Goal: Task Accomplishment & Management: Use online tool/utility

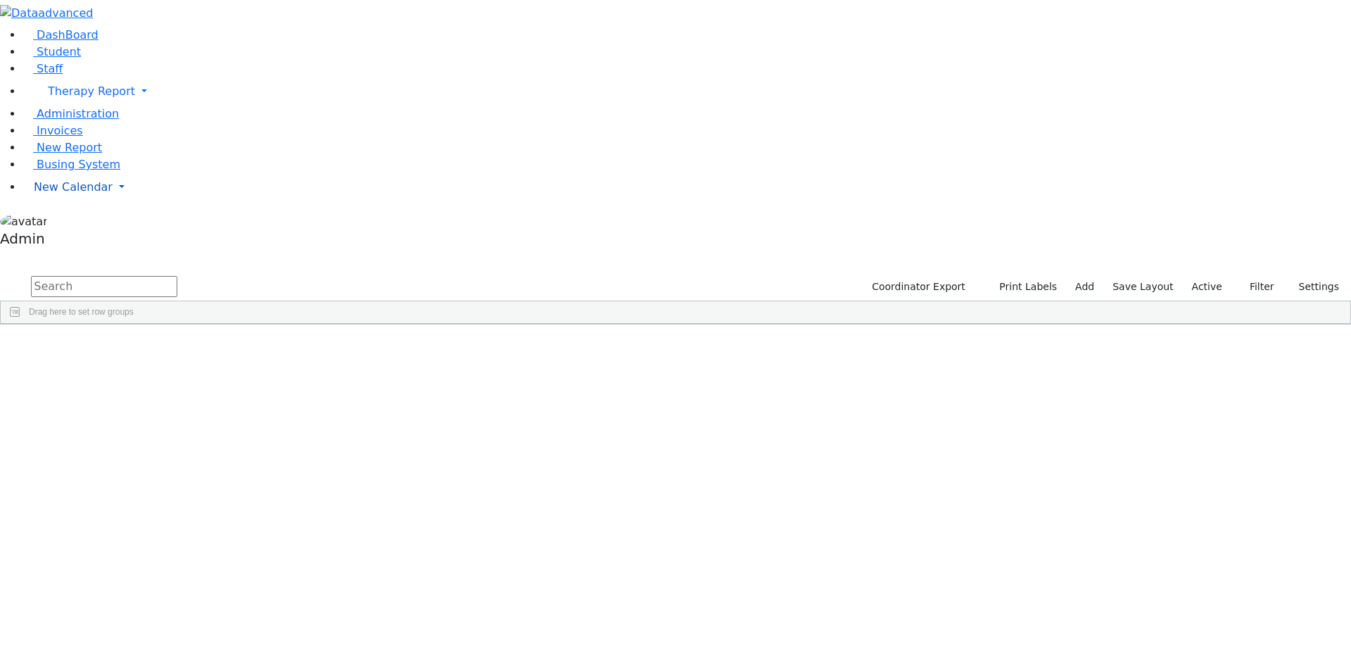
click at [65, 98] on span "New Calendar" at bounding box center [91, 90] width 87 height 13
click at [62, 222] on span "Calendar" at bounding box center [55, 214] width 51 height 13
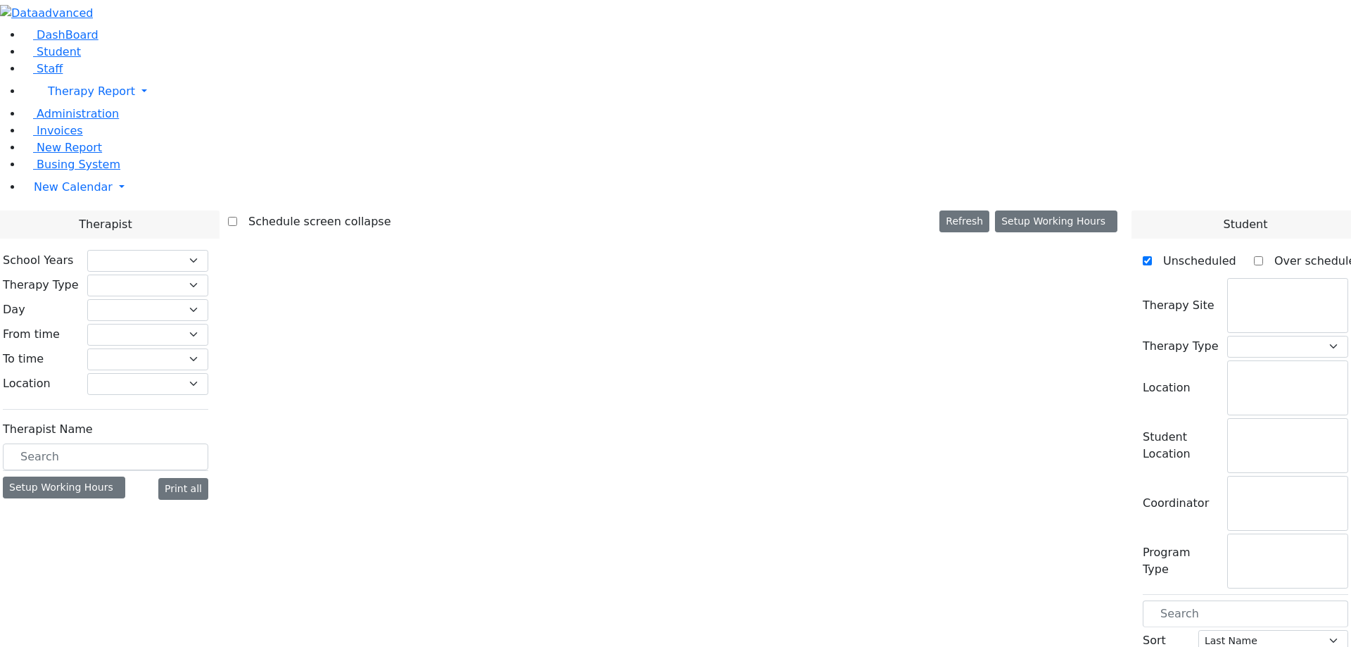
checkbox input "false"
select select "211"
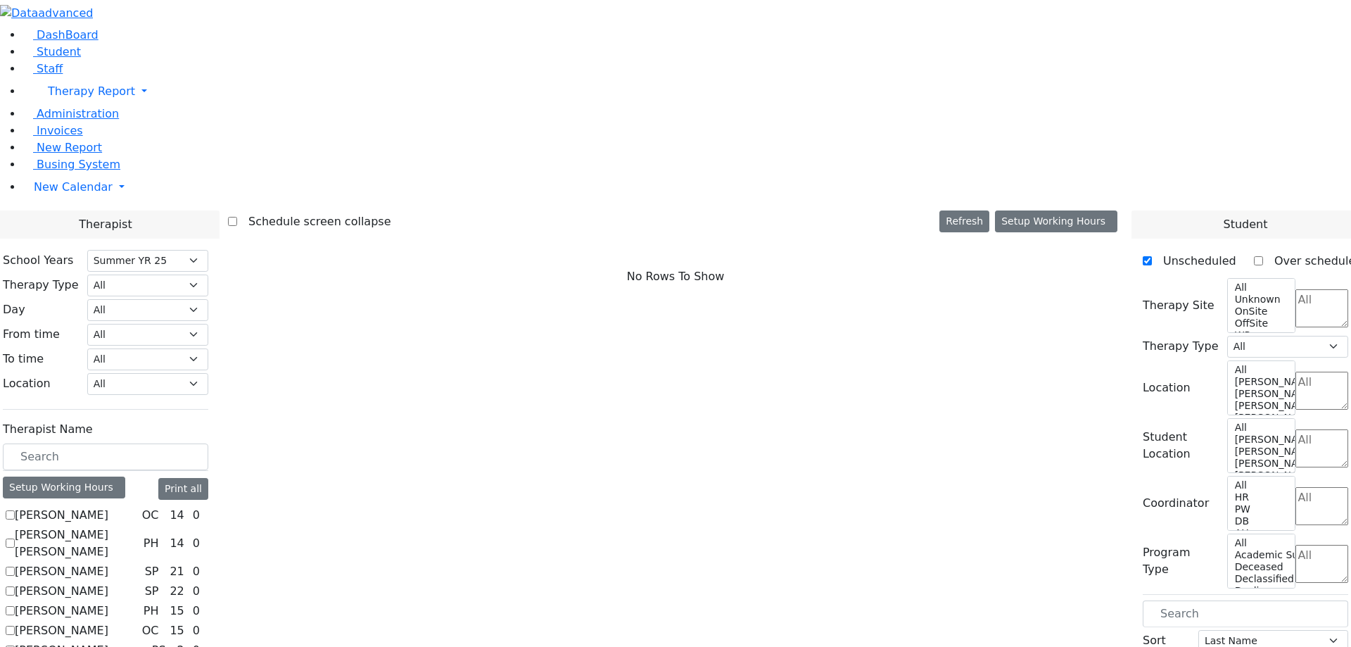
click at [108, 507] on label "[PERSON_NAME]" at bounding box center [62, 515] width 94 height 17
click at [15, 510] on input "[PERSON_NAME]" at bounding box center [10, 514] width 9 height 9
checkbox input "true"
select select "1"
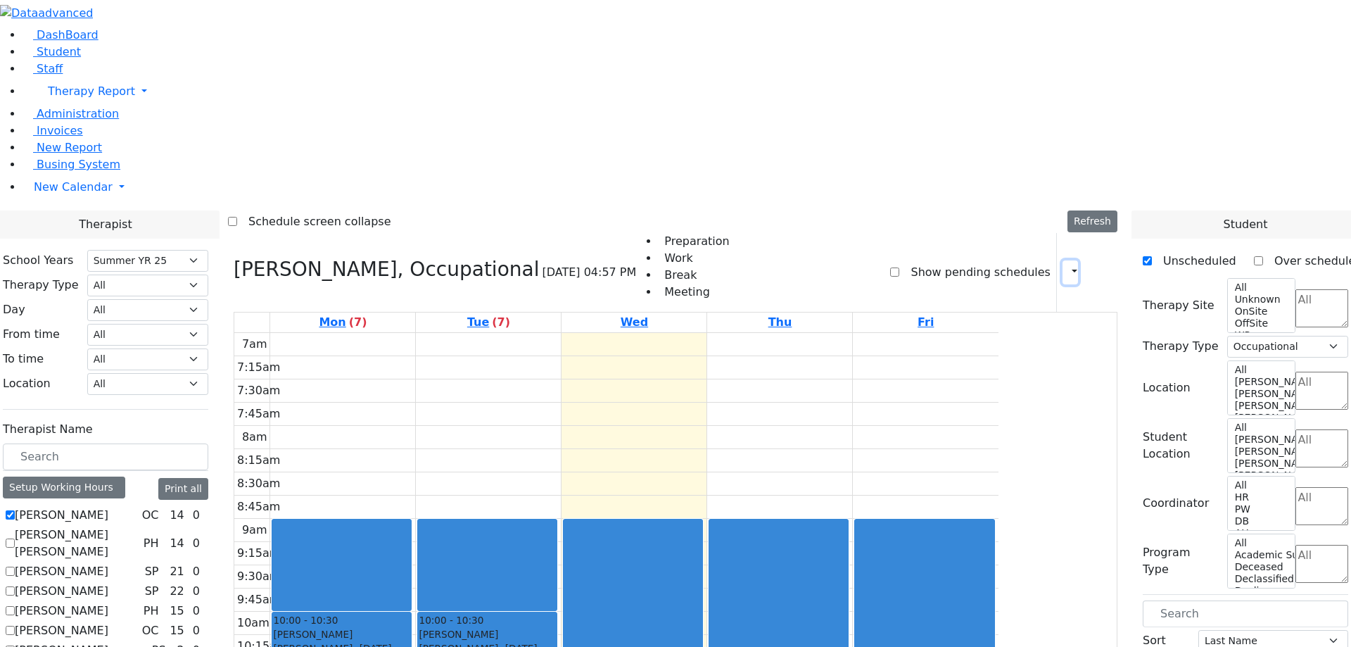
click at [1066, 265] on icon "button" at bounding box center [1066, 271] width 0 height 13
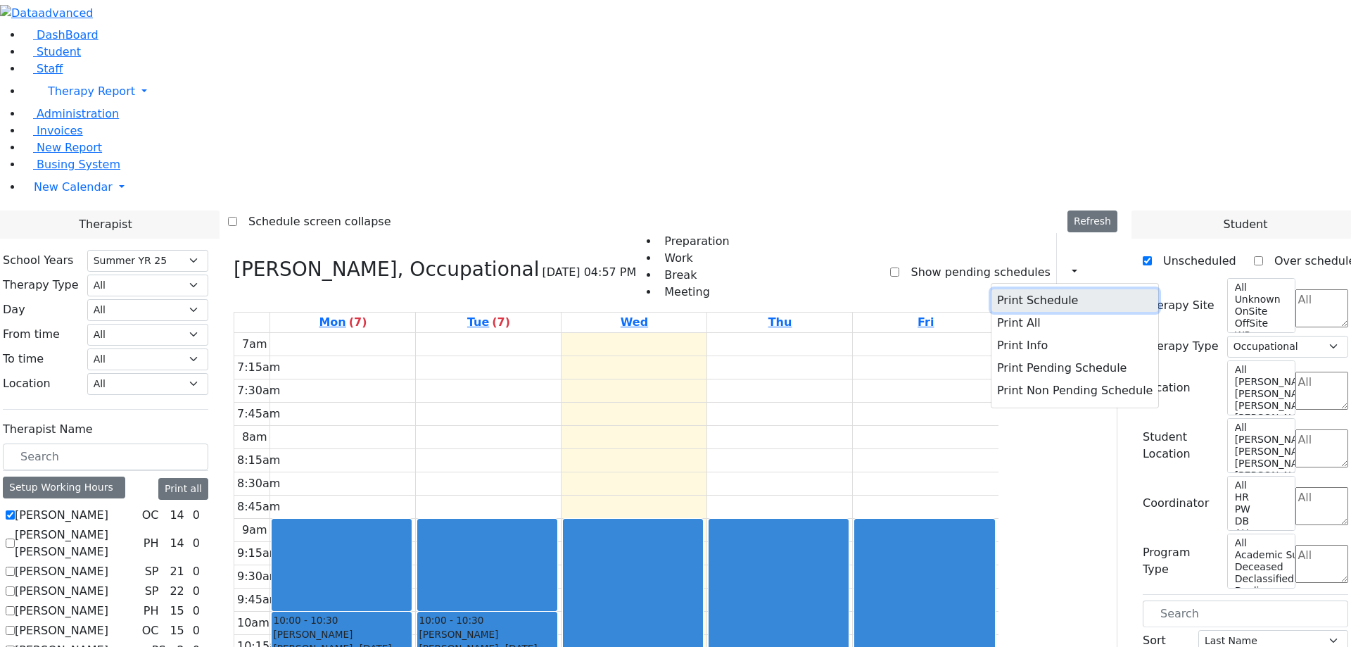
click at [1009, 289] on button "Print Schedule" at bounding box center [1074, 300] width 167 height 23
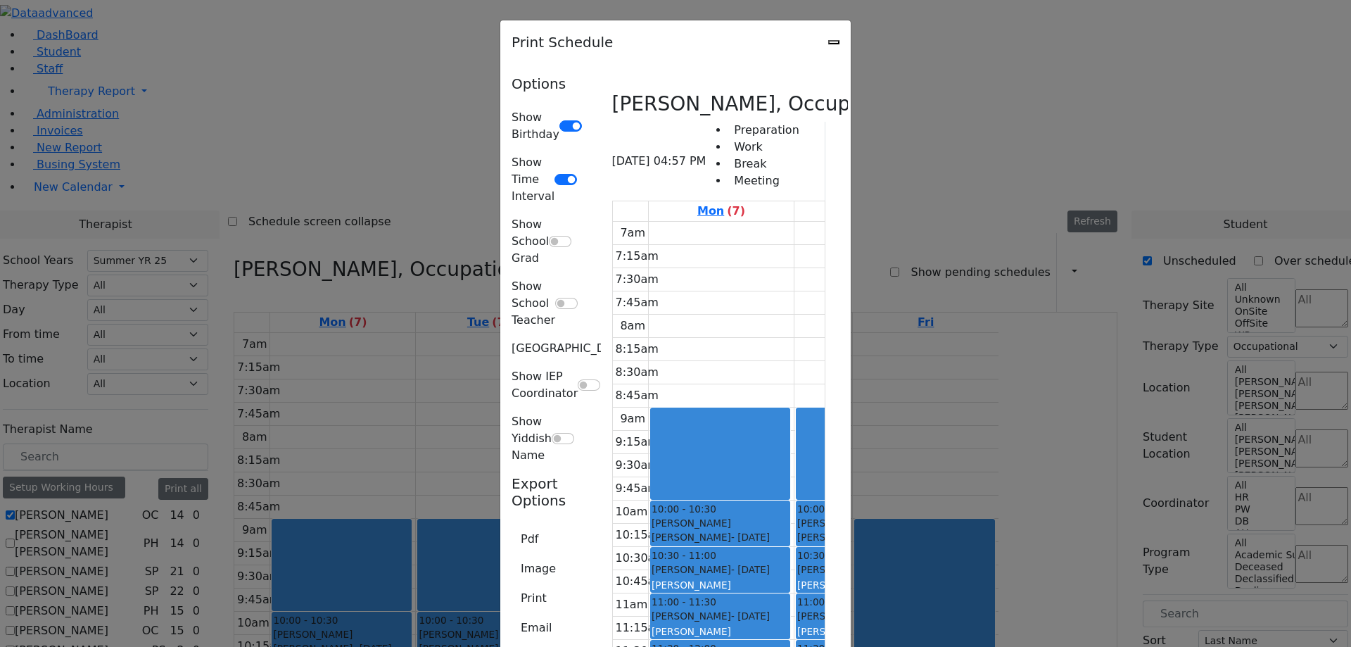
click at [834, 42] on icon "Close" at bounding box center [834, 42] width 0 height 0
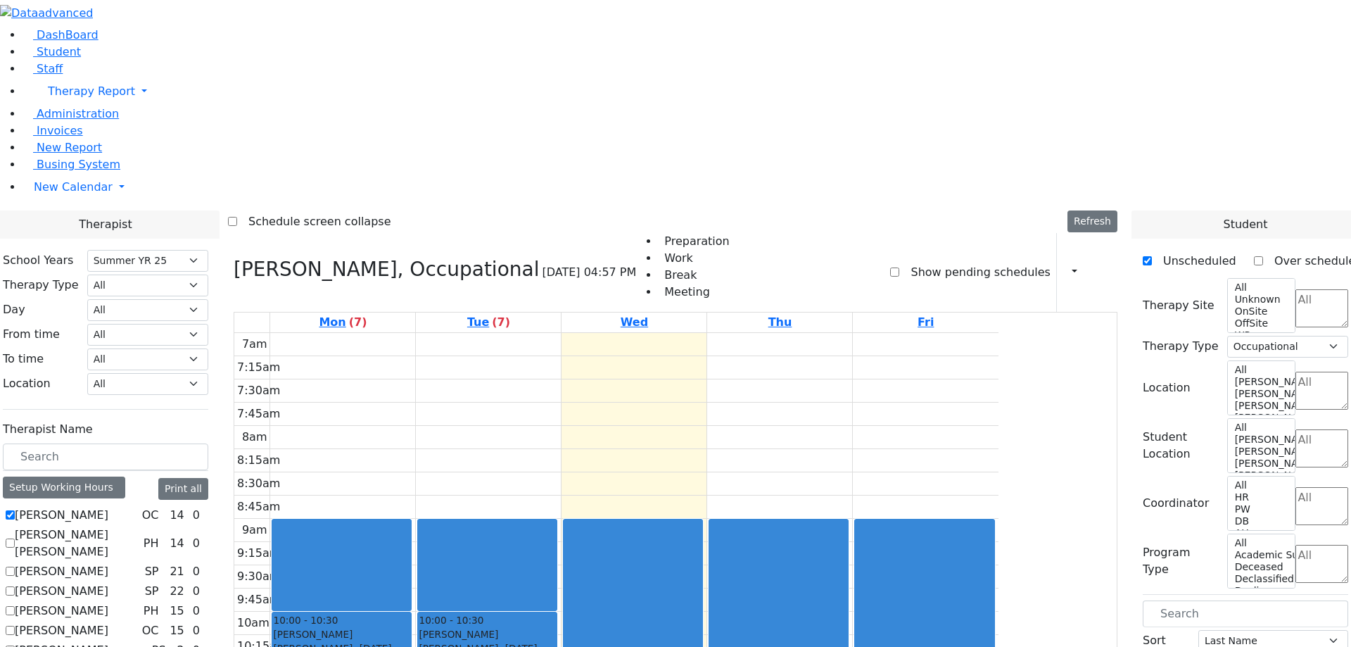
click at [205, 515] on icon at bounding box center [205, 515] width 0 height 0
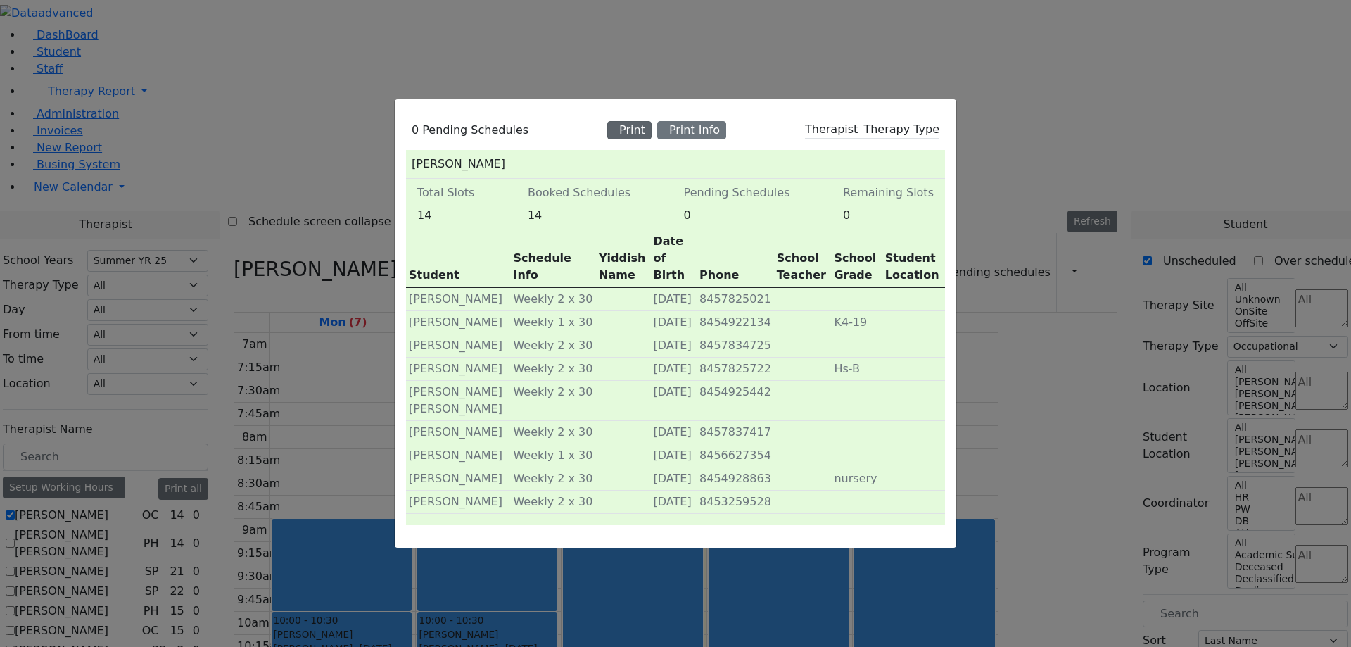
click at [640, 139] on div "Print" at bounding box center [629, 130] width 44 height 18
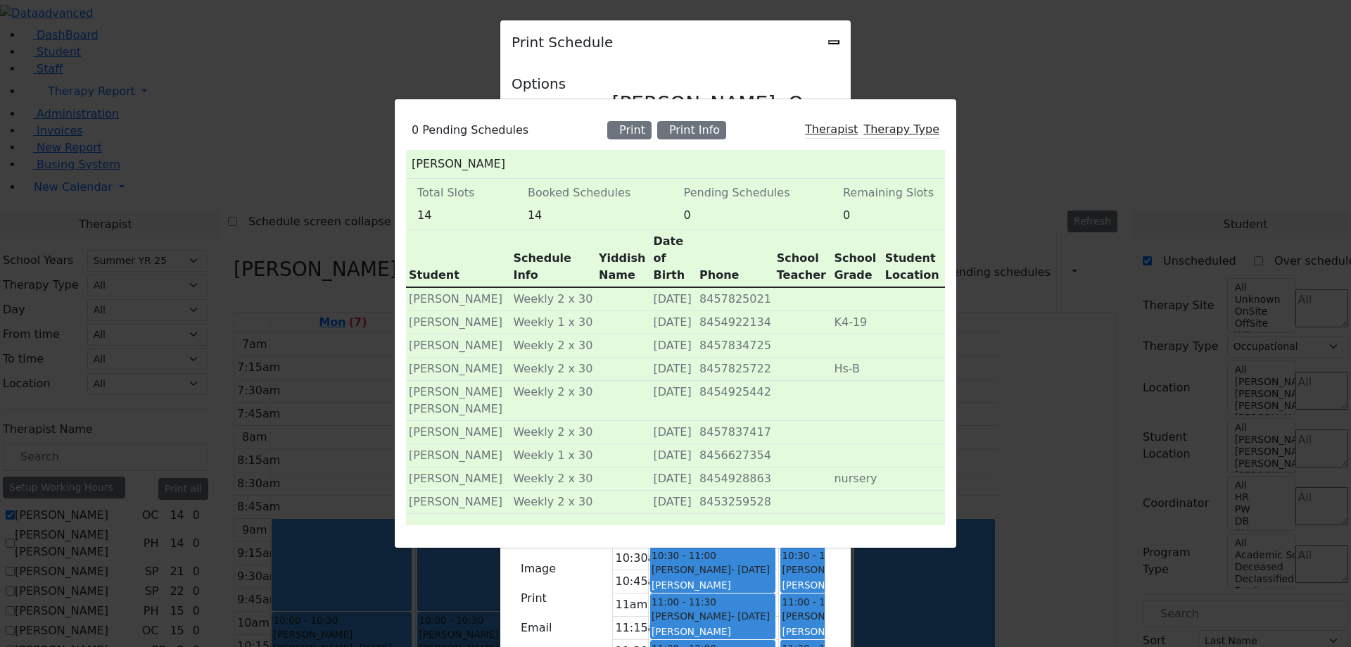
click at [1155, 42] on div "0 Pending Schedules Print Print Info Therapist Therapy Type Abramczyk ZC Total …" at bounding box center [675, 323] width 1351 height 647
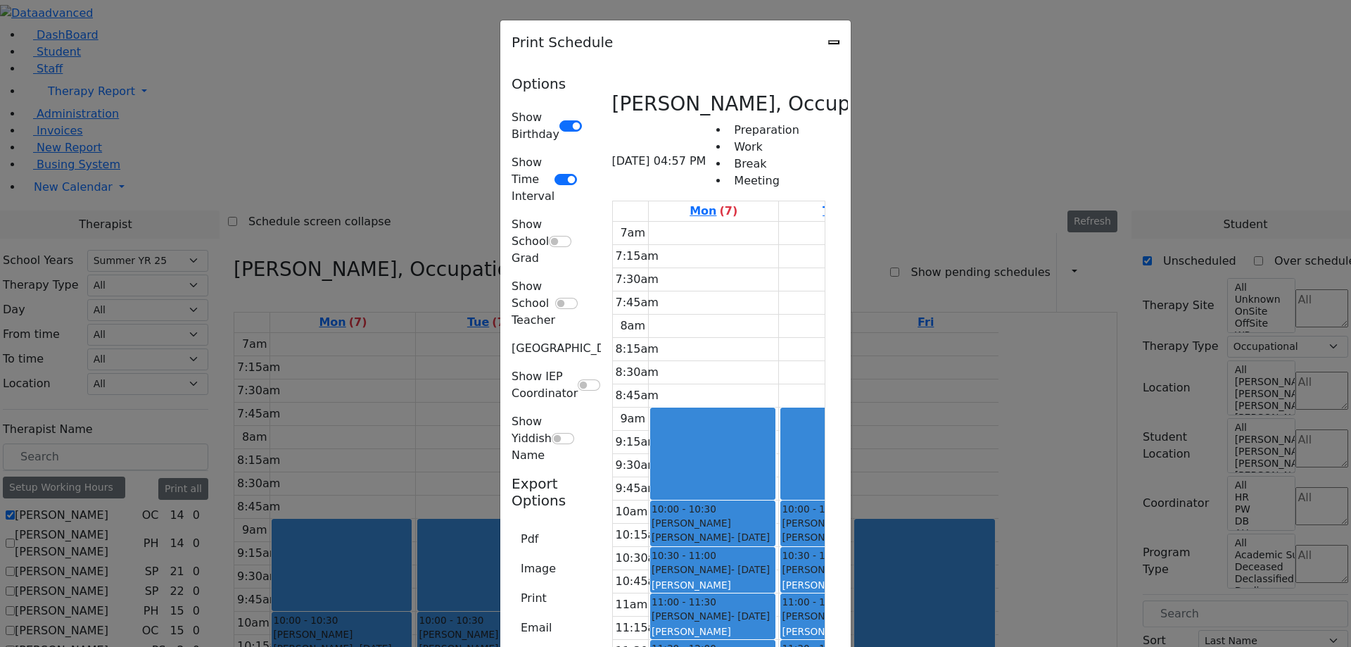
click at [834, 42] on icon "Close" at bounding box center [834, 42] width 0 height 0
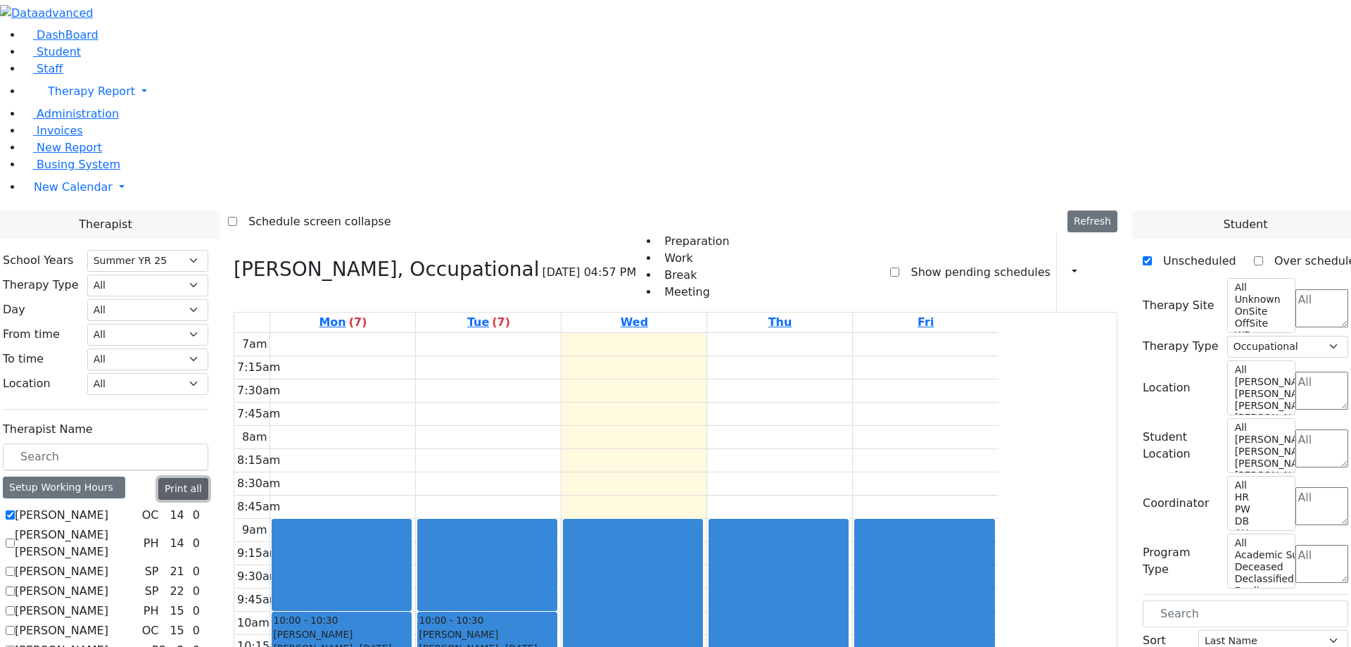
click at [208, 478] on button "Print all" at bounding box center [183, 489] width 50 height 22
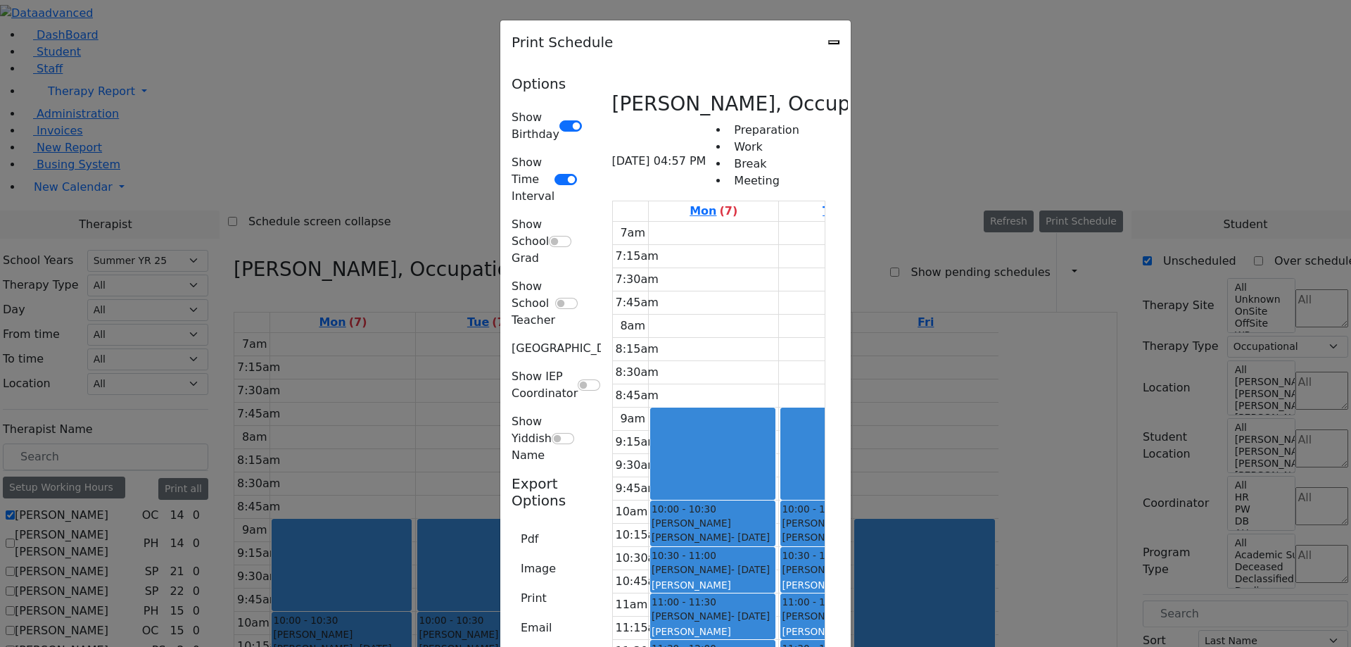
click at [834, 42] on icon "Close" at bounding box center [834, 42] width 0 height 0
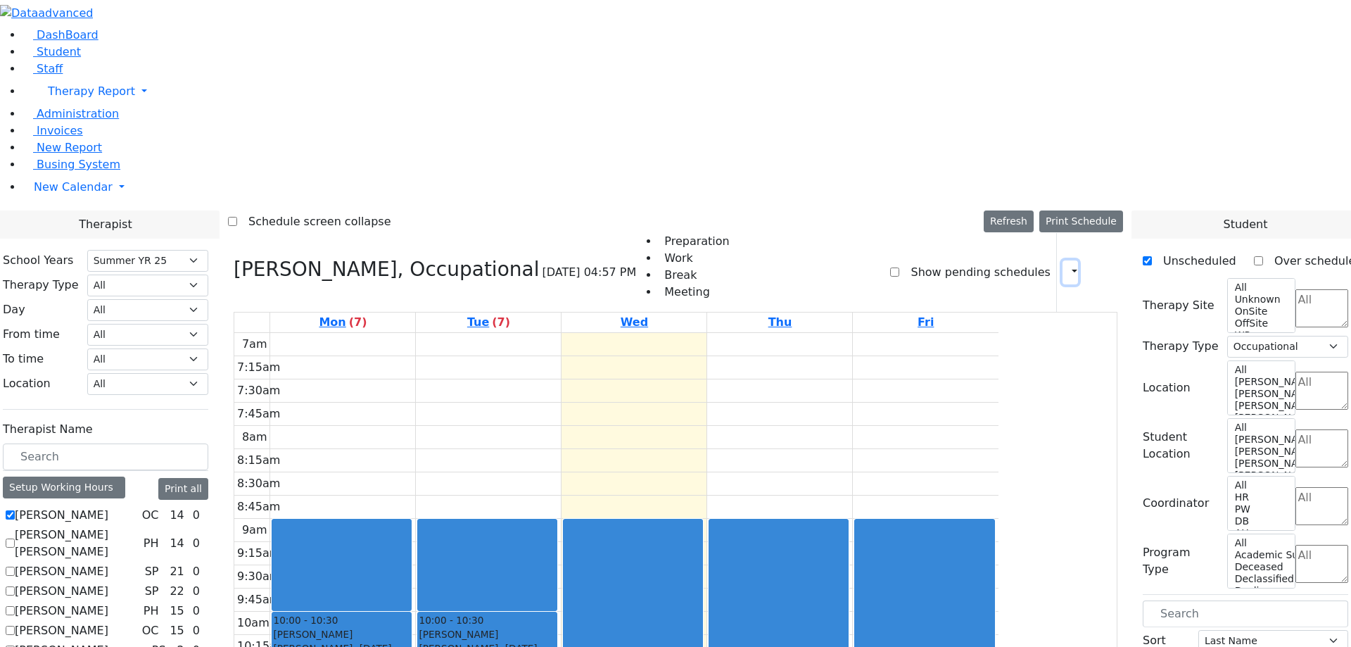
click at [1066, 260] on button "button" at bounding box center [1069, 272] width 15 height 24
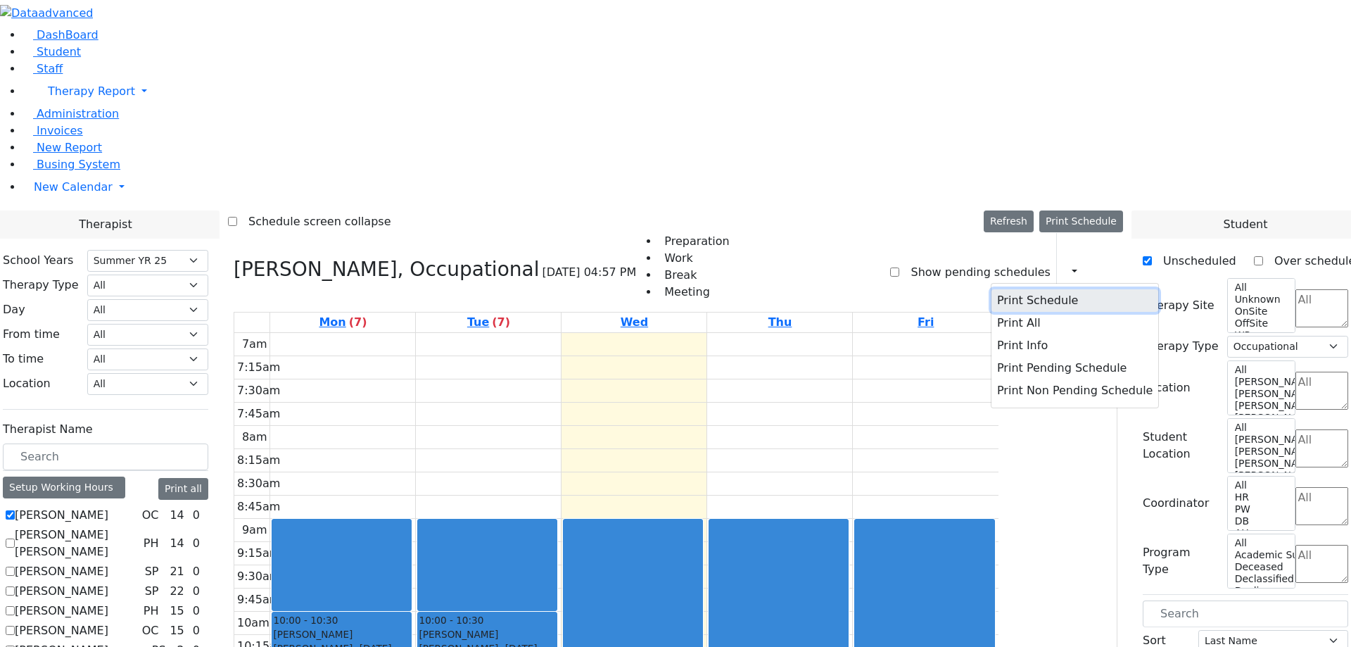
click at [1027, 289] on button "Print Schedule" at bounding box center [1074, 300] width 167 height 23
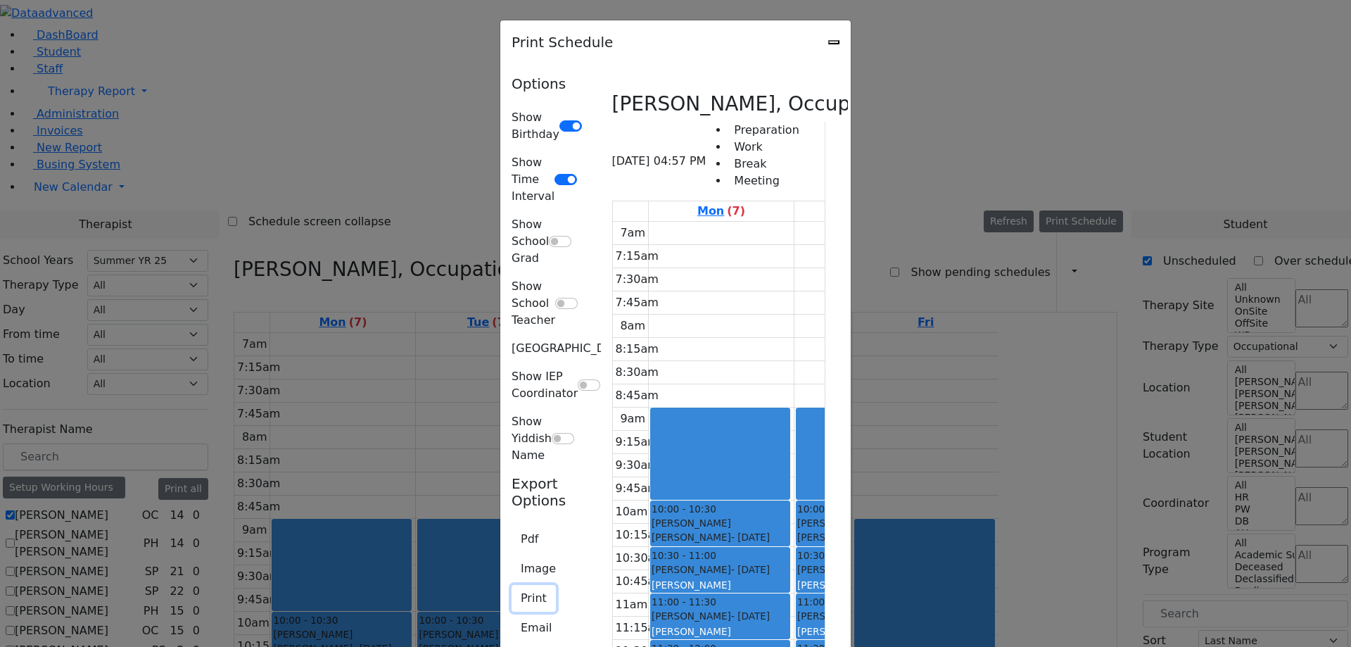
click at [512, 585] on button "Print" at bounding box center [534, 598] width 44 height 27
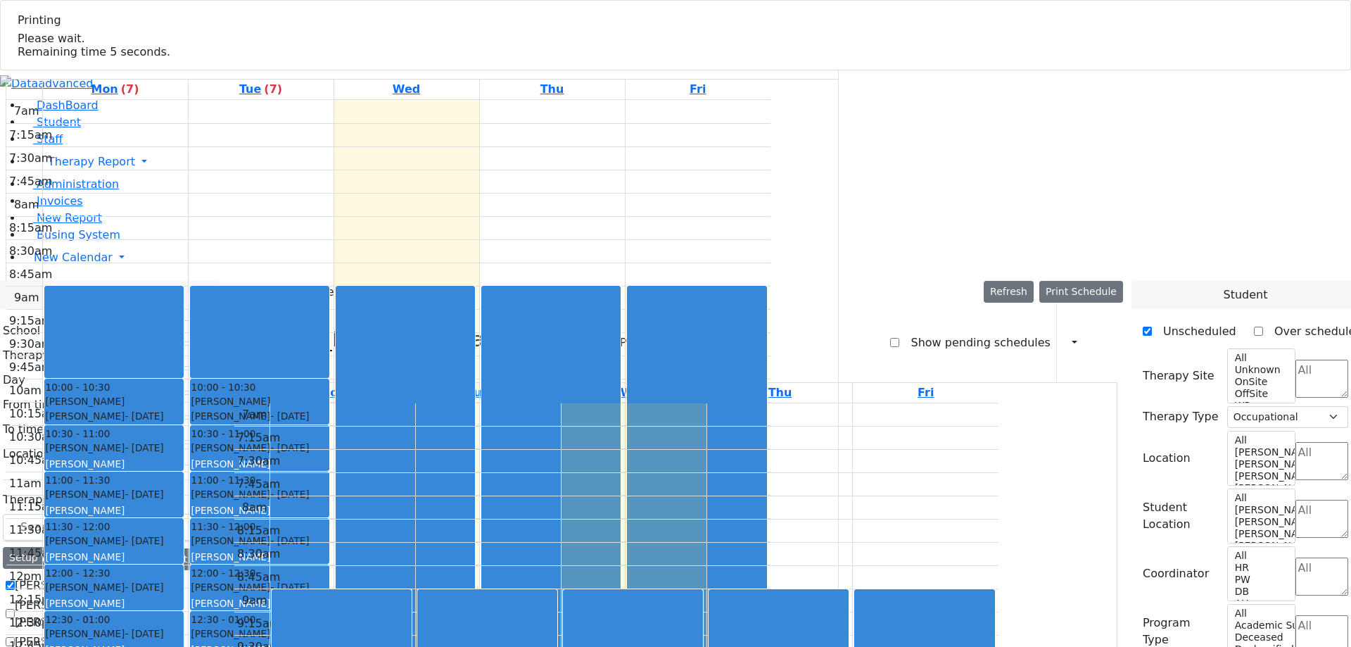
select select "211"
select select "1"
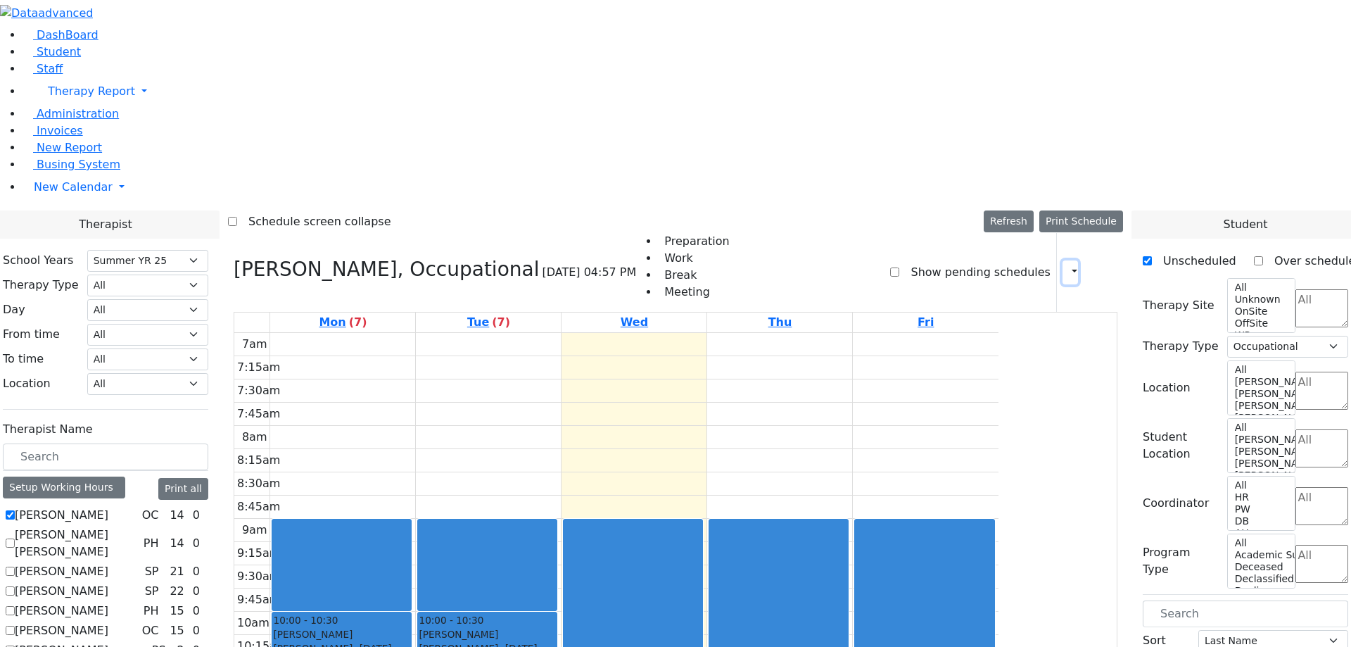
click at [1065, 260] on button "button" at bounding box center [1069, 272] width 15 height 24
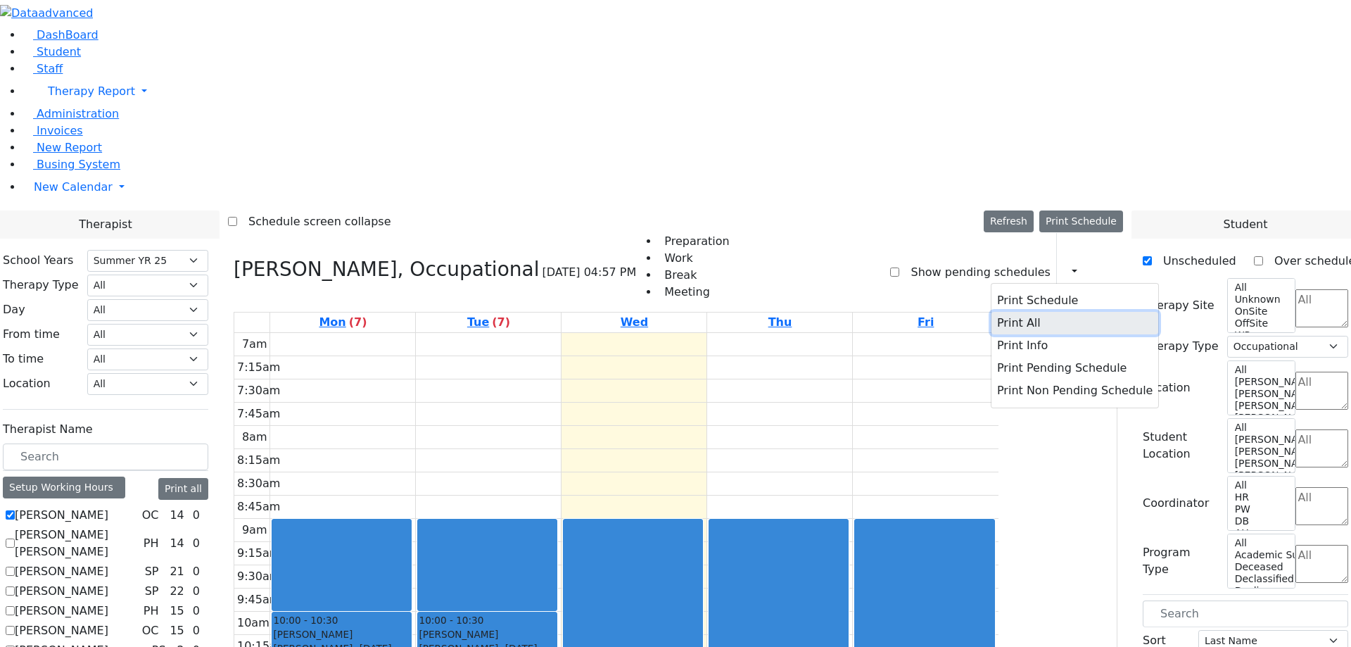
click at [1012, 312] on button "Print All" at bounding box center [1074, 323] width 167 height 23
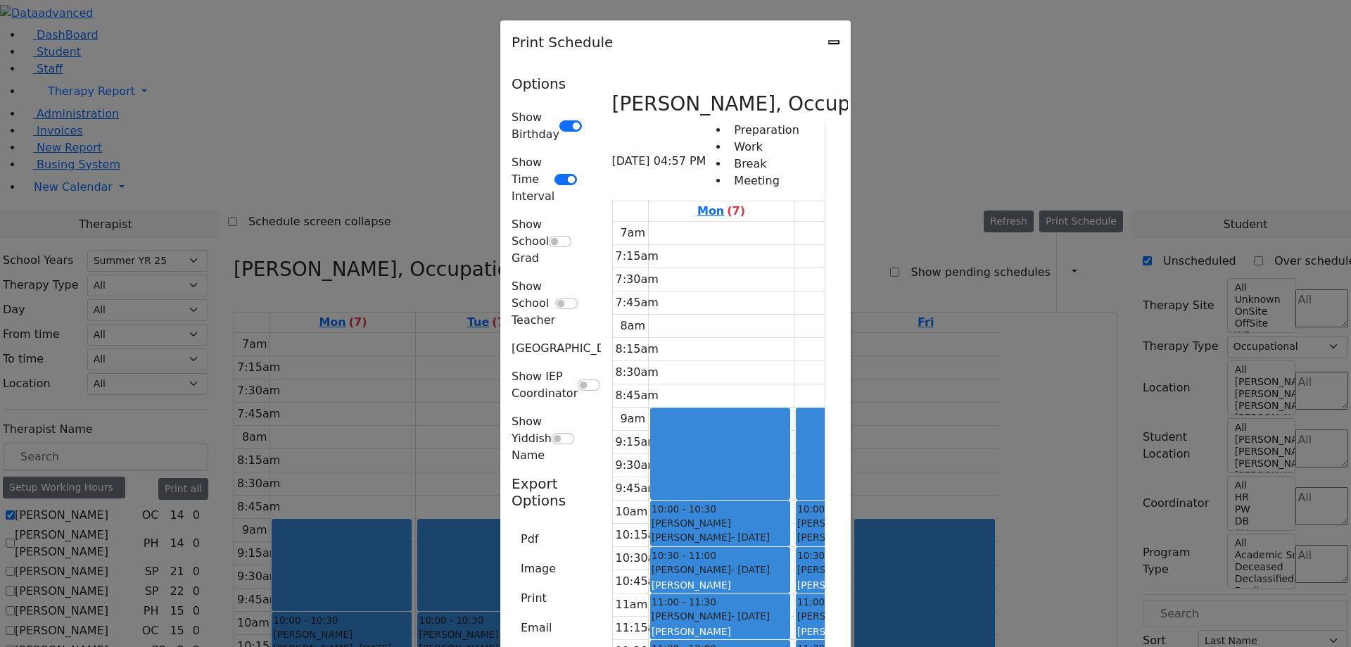
click at [834, 42] on icon "Close" at bounding box center [834, 42] width 0 height 0
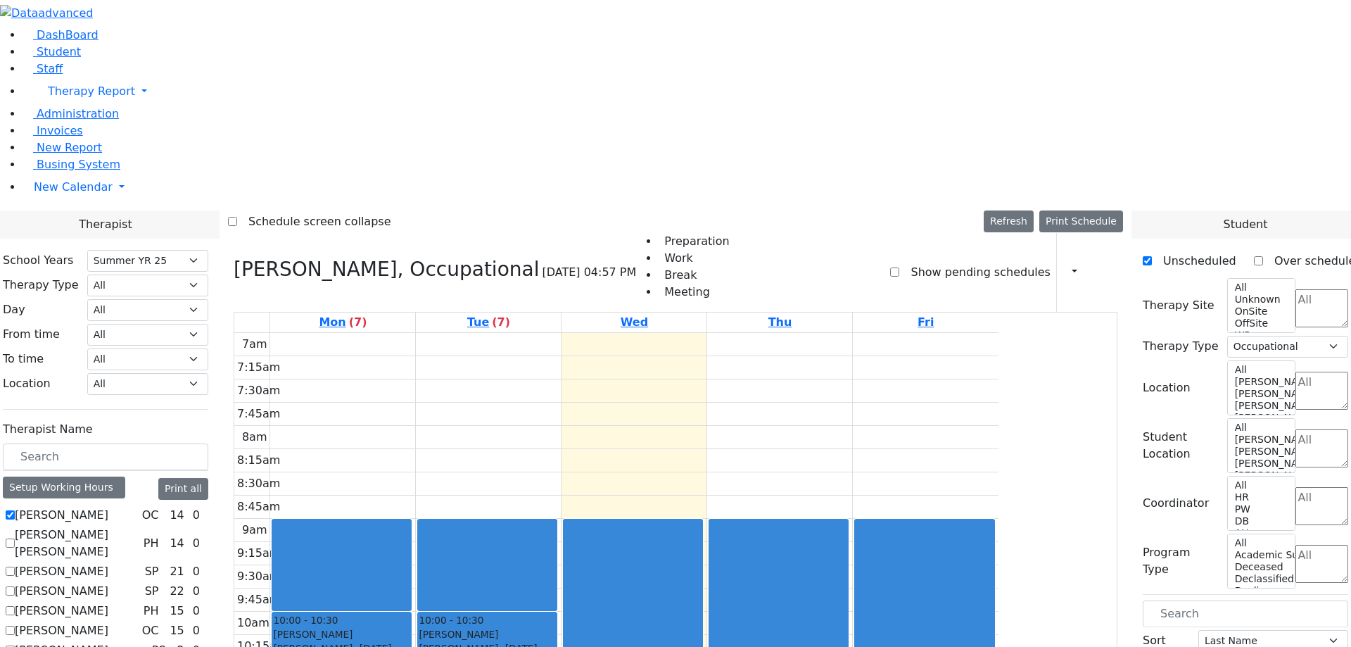
click at [138, 526] on label "[PERSON_NAME] [PERSON_NAME]" at bounding box center [76, 543] width 123 height 34
click at [15, 538] on input "[PERSON_NAME] [PERSON_NAME]" at bounding box center [10, 542] width 9 height 9
checkbox input "true"
select select
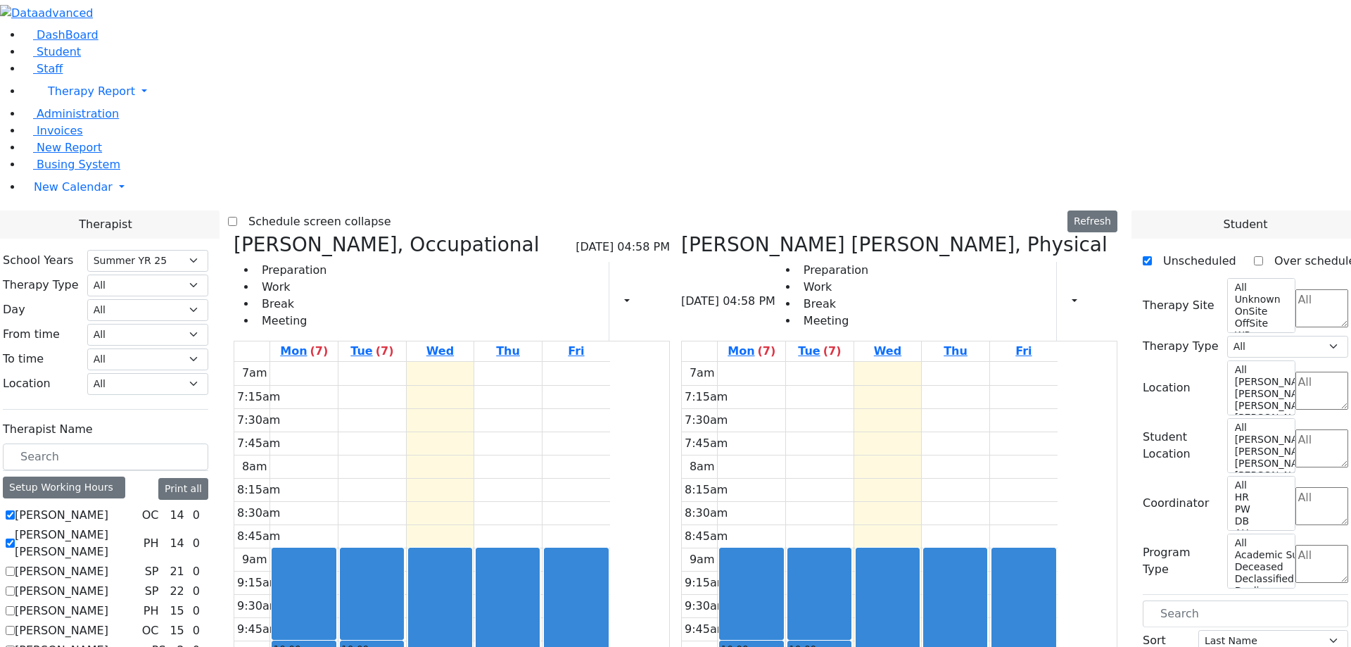
click at [138, 526] on label "[PERSON_NAME] [PERSON_NAME]" at bounding box center [76, 543] width 123 height 34
click at [15, 538] on input "[PERSON_NAME] [PERSON_NAME]" at bounding box center [10, 542] width 9 height 9
checkbox input "false"
select select "1"
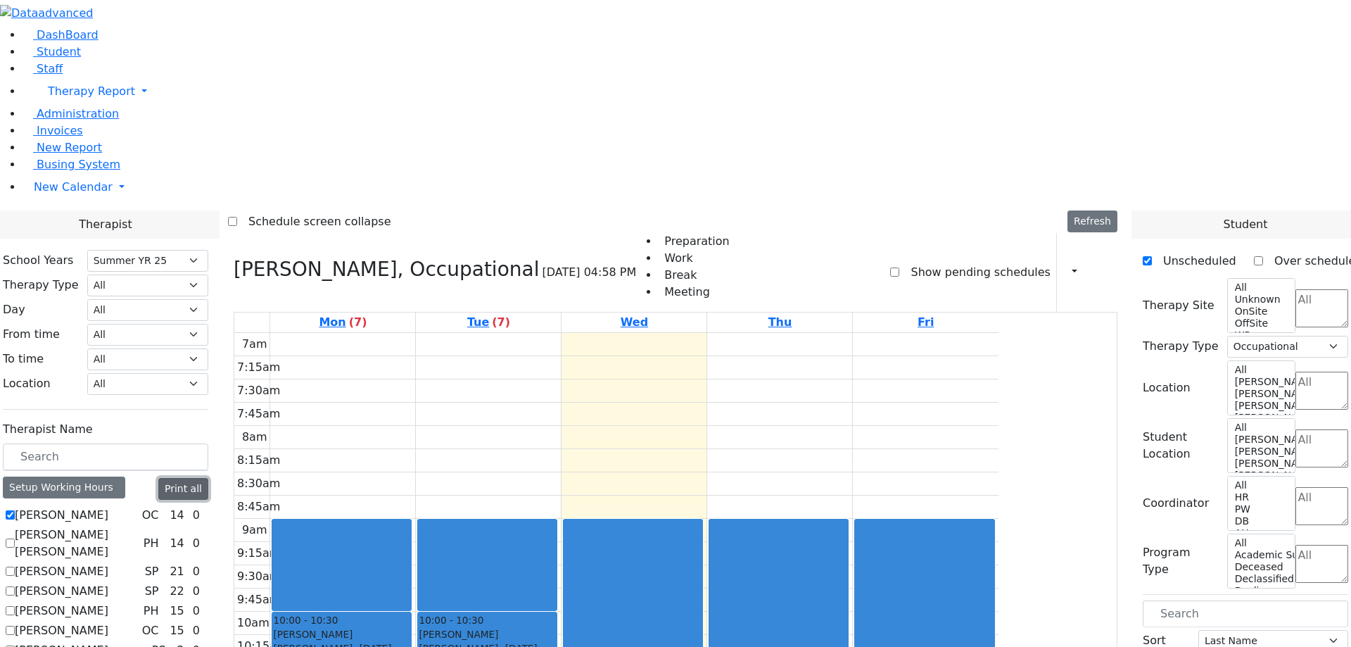
click at [208, 478] on button "Print all" at bounding box center [183, 489] width 50 height 22
select select "211"
select select "1"
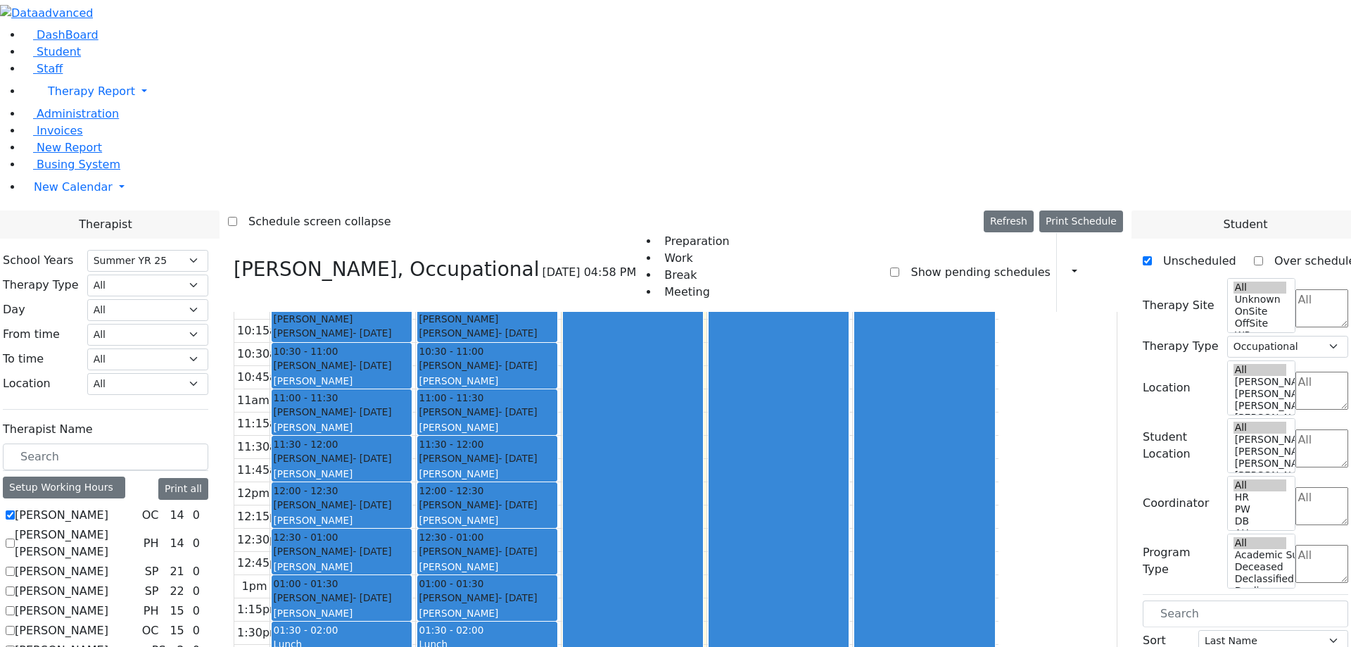
scroll to position [369, 0]
